Goal: Find specific page/section: Find specific page/section

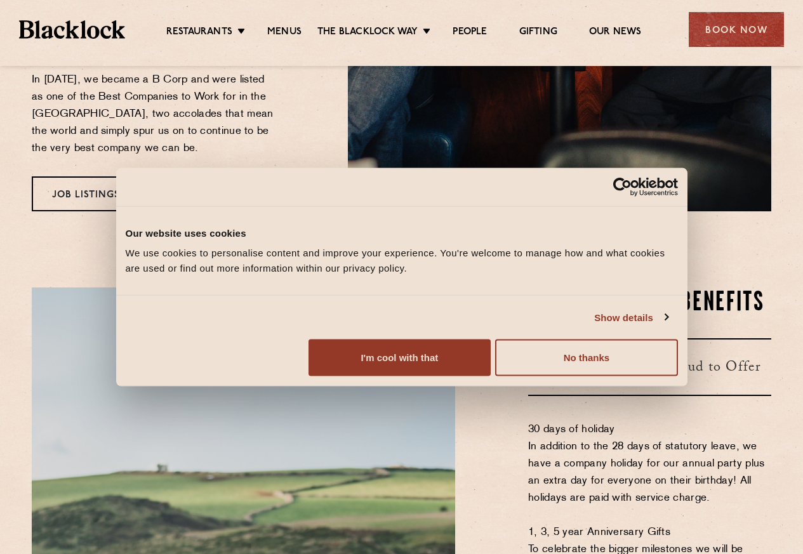
scroll to position [457, 0]
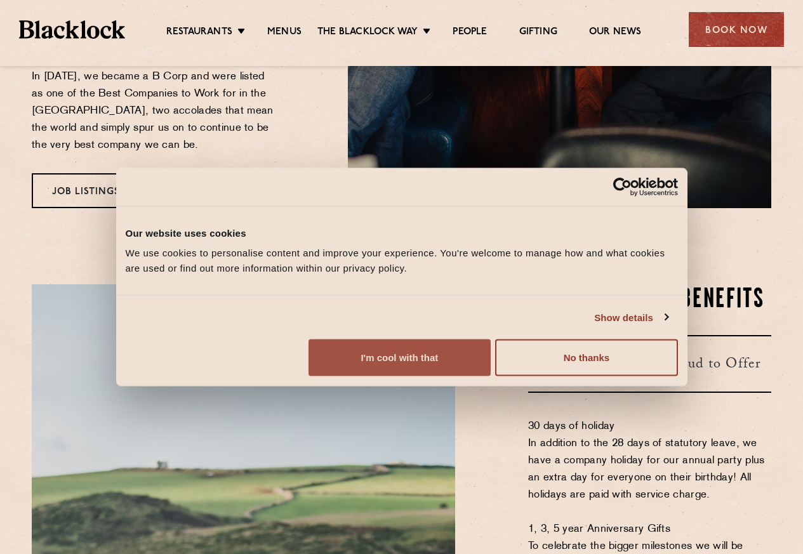
click at [491, 377] on button "I'm cool with that" at bounding box center [400, 358] width 182 height 37
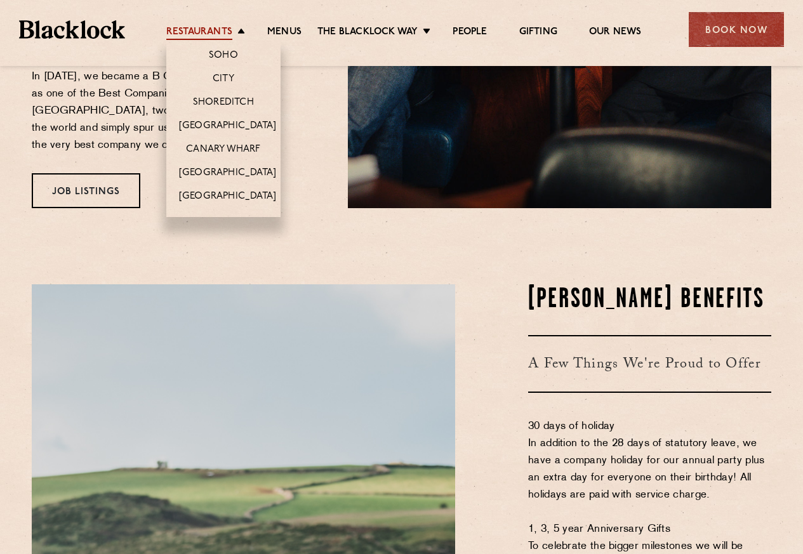
click at [218, 32] on link "Restaurants" at bounding box center [199, 33] width 66 height 14
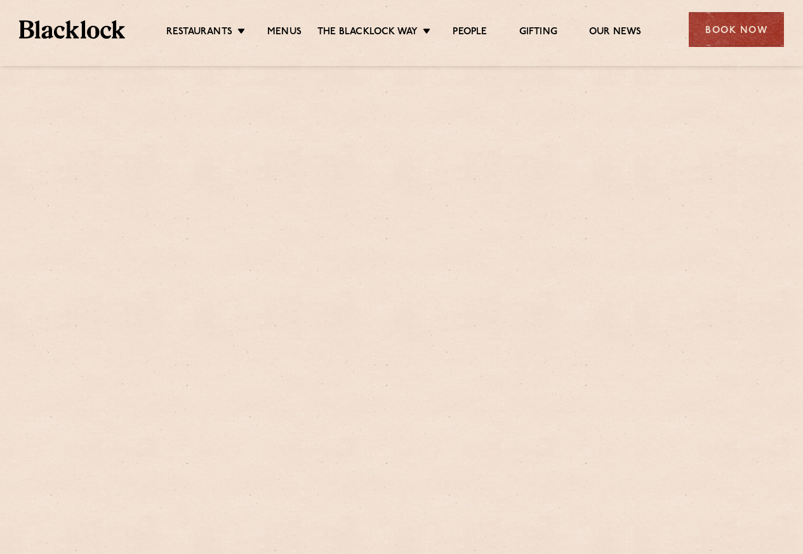
click at [224, 123] on div at bounding box center [402, 277] width 772 height 359
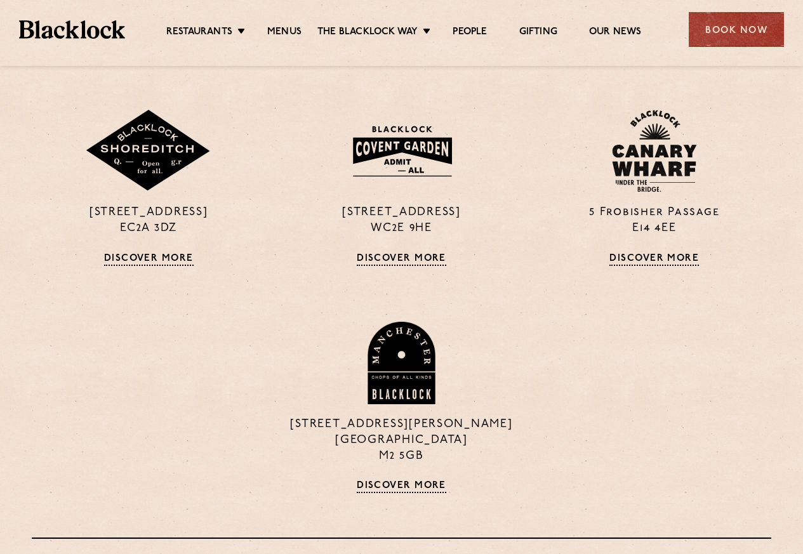
scroll to position [838, 0]
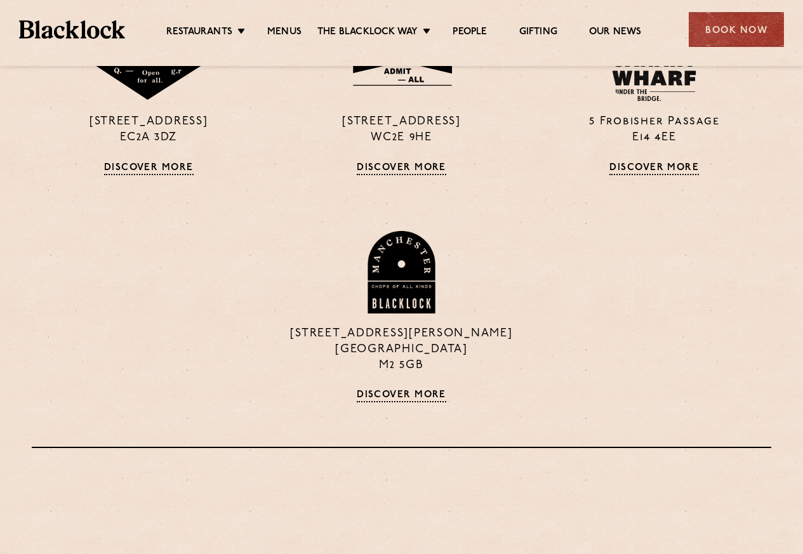
click at [389, 177] on div "[STREET_ADDRESS] Discover More [STREET_ADDRESS] Discover More [STREET_ADDRESS][…" at bounding box center [401, 112] width 759 height 671
click at [391, 167] on link "Discover More" at bounding box center [402, 169] width 90 height 13
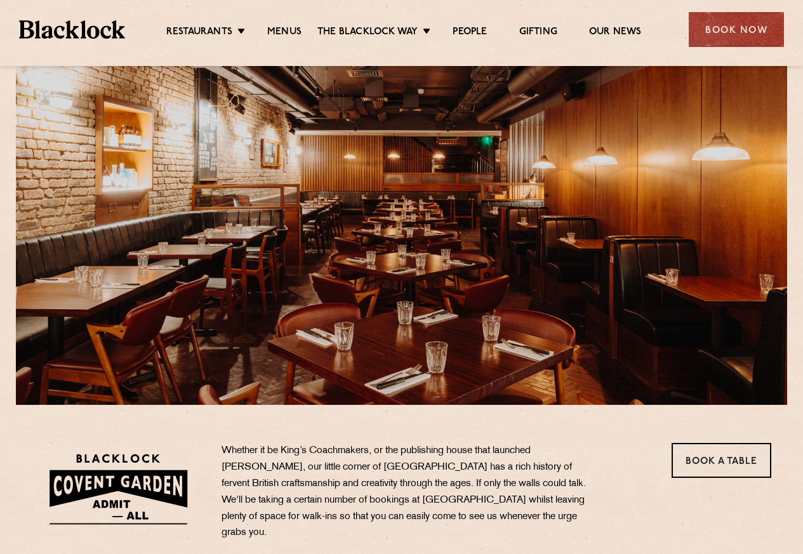
scroll to position [305, 0]
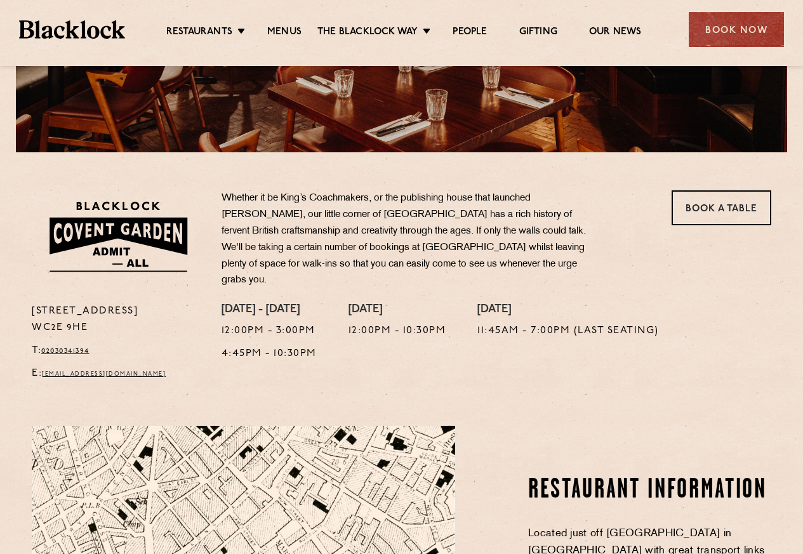
drag, startPoint x: 153, startPoint y: 380, endPoint x: 197, endPoint y: 380, distance: 43.8
